Goal: Check status

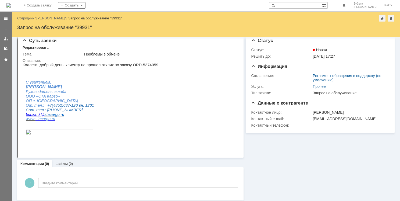
scroll to position [7, 0]
